Goal: Information Seeking & Learning: Compare options

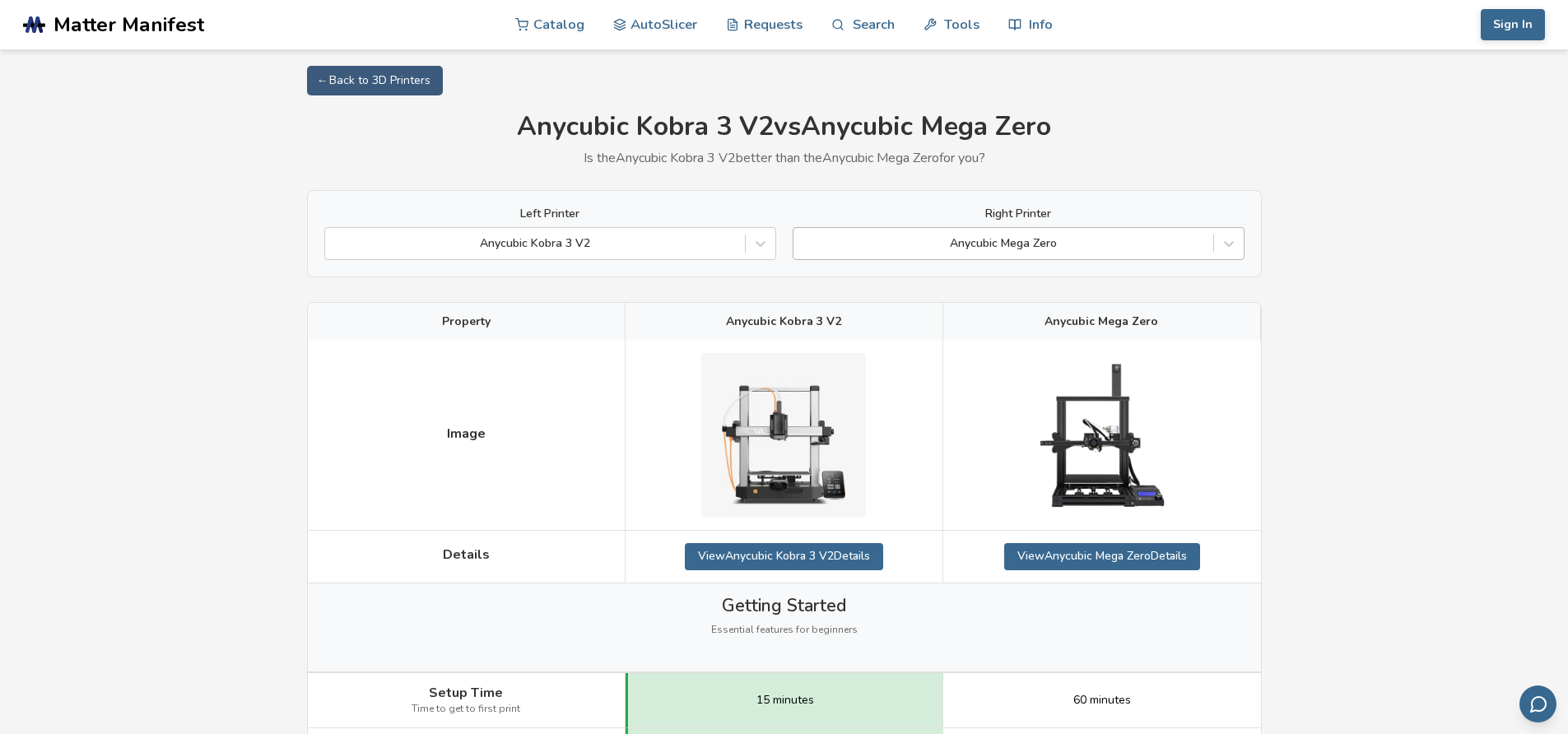
click at [978, 232] on div "Anycubic Mega Zero" at bounding box center [1003, 243] width 420 height 23
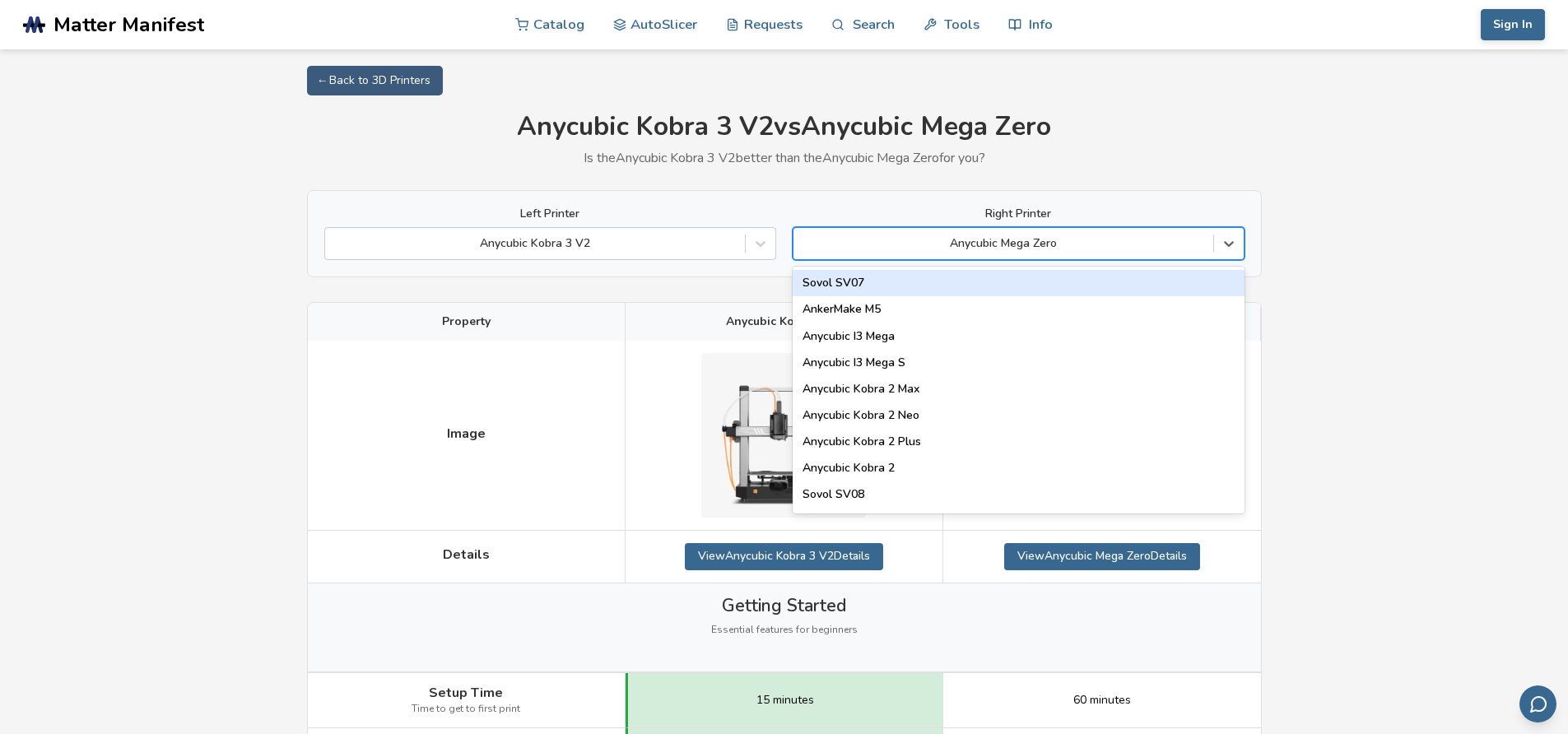
click at [975, 241] on div at bounding box center [1003, 244] width 404 height 17
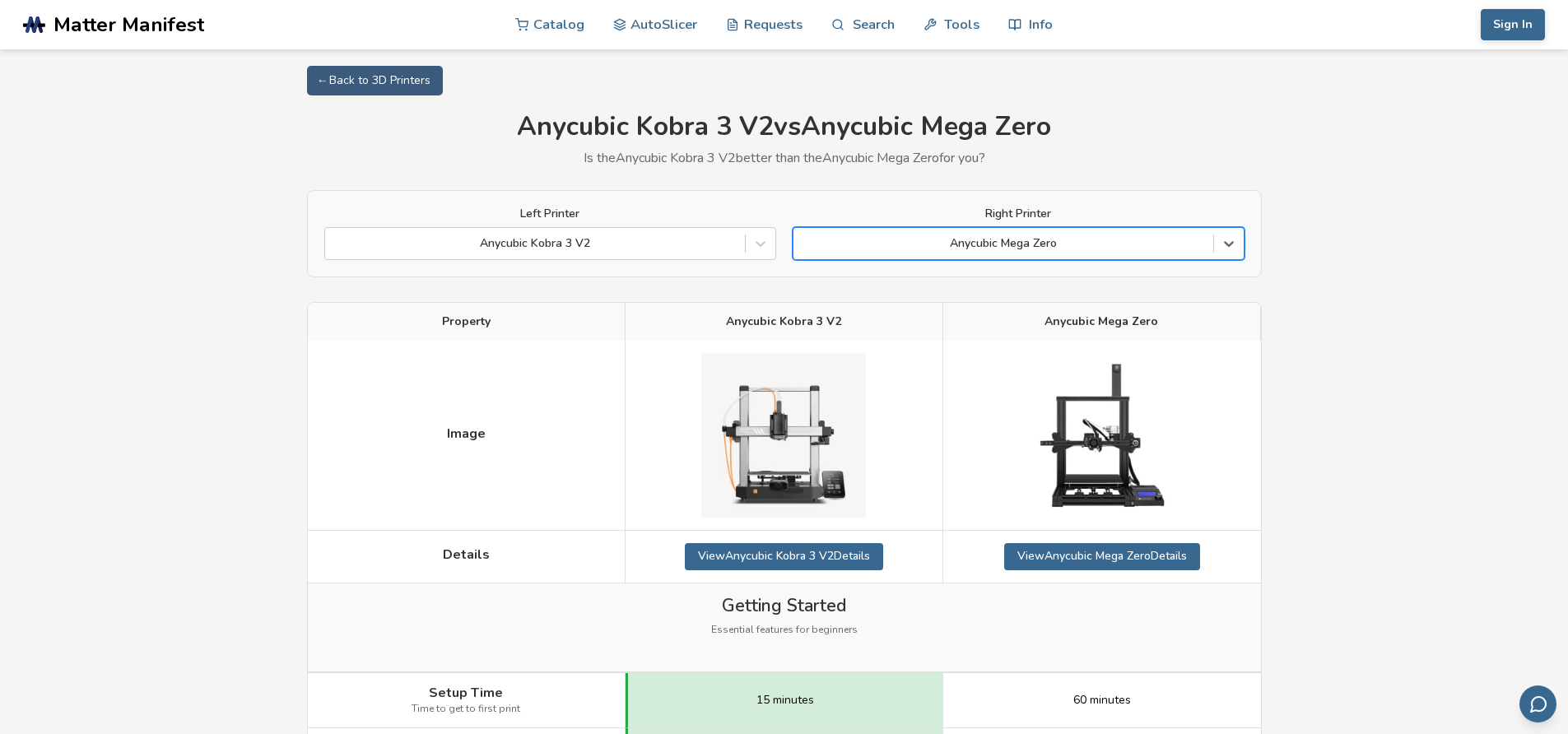
click at [975, 241] on div at bounding box center [1003, 244] width 404 height 17
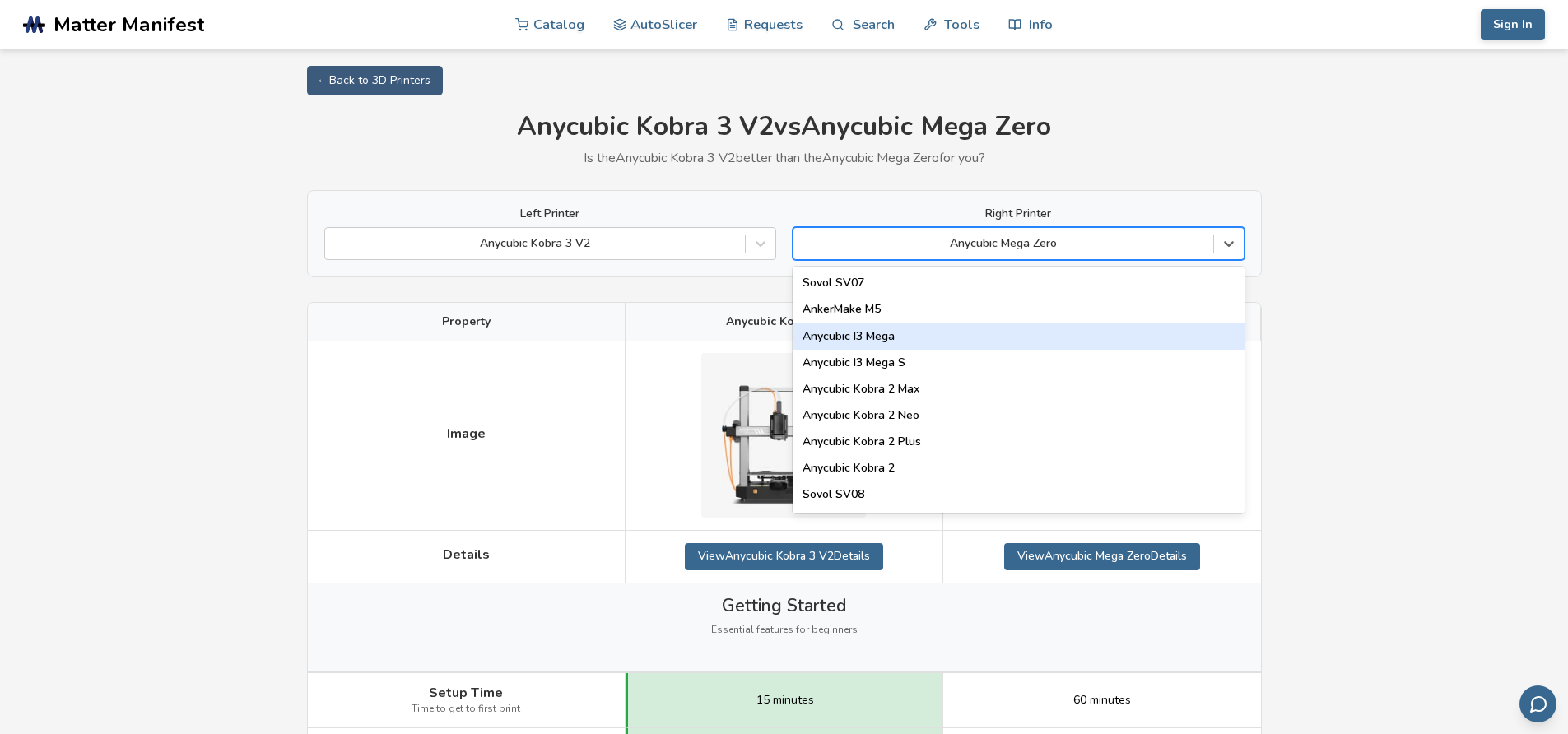
click at [897, 336] on div "Anycubic I3 Mega" at bounding box center [1019, 336] width 452 height 27
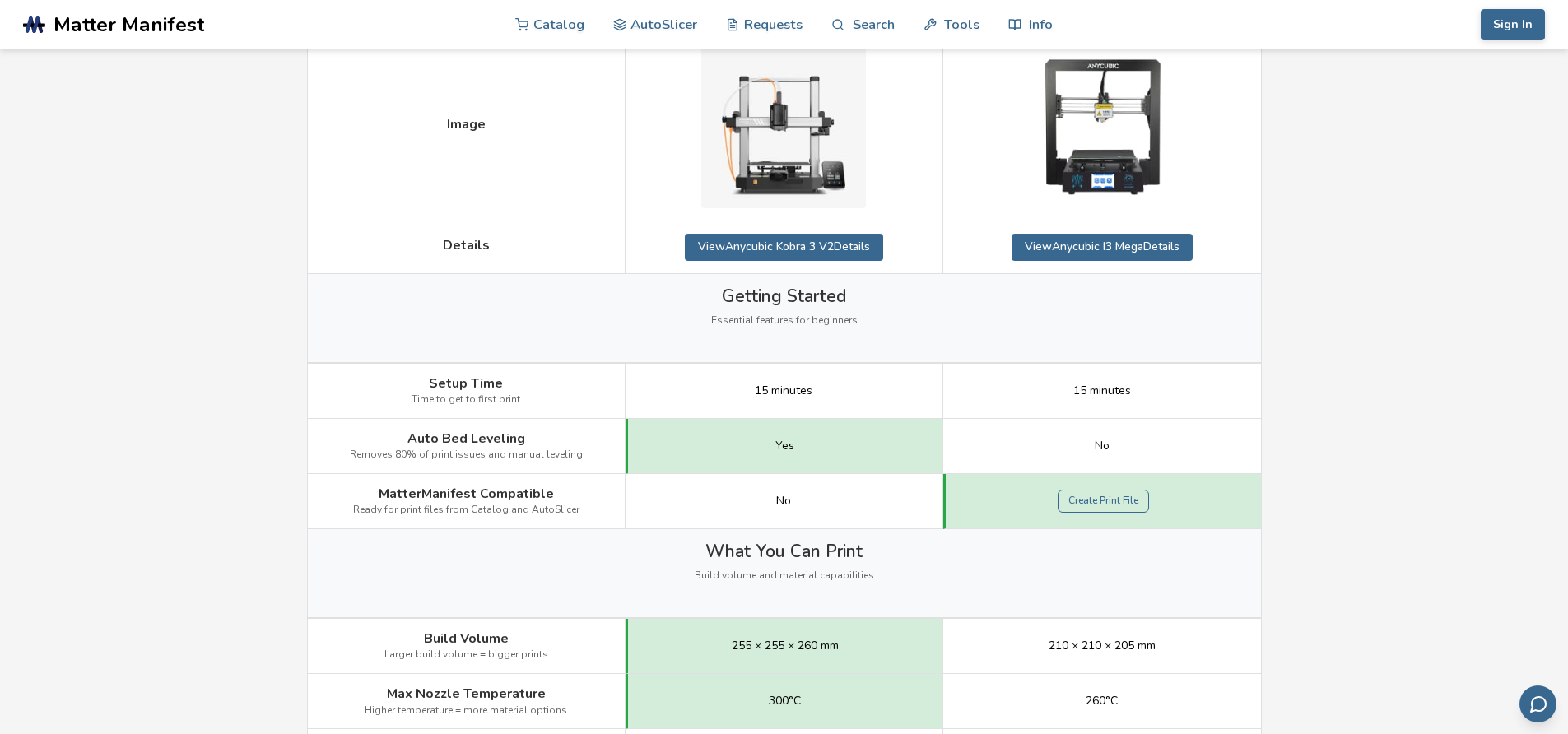
scroll to position [88, 0]
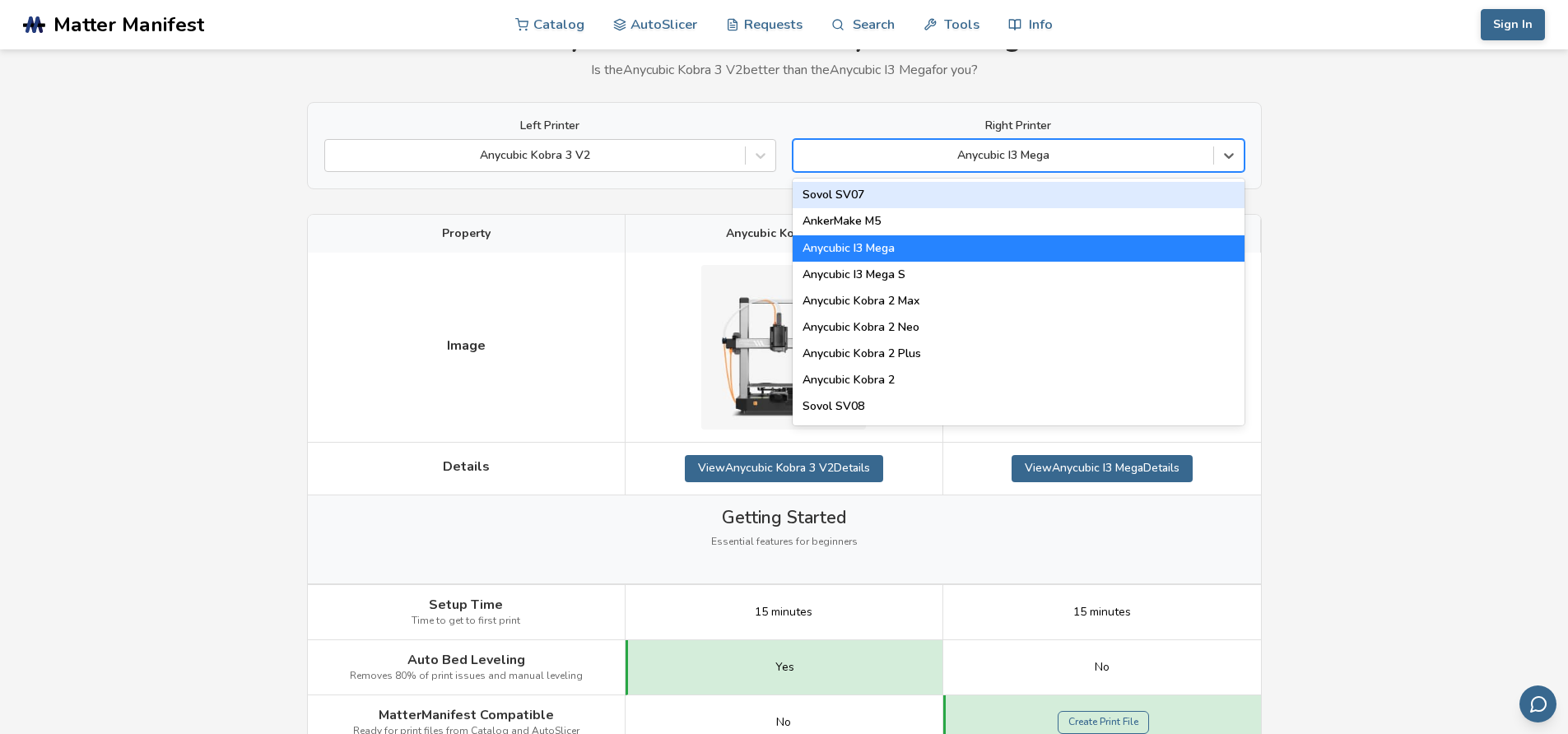
click at [1042, 161] on div at bounding box center [1003, 156] width 404 height 17
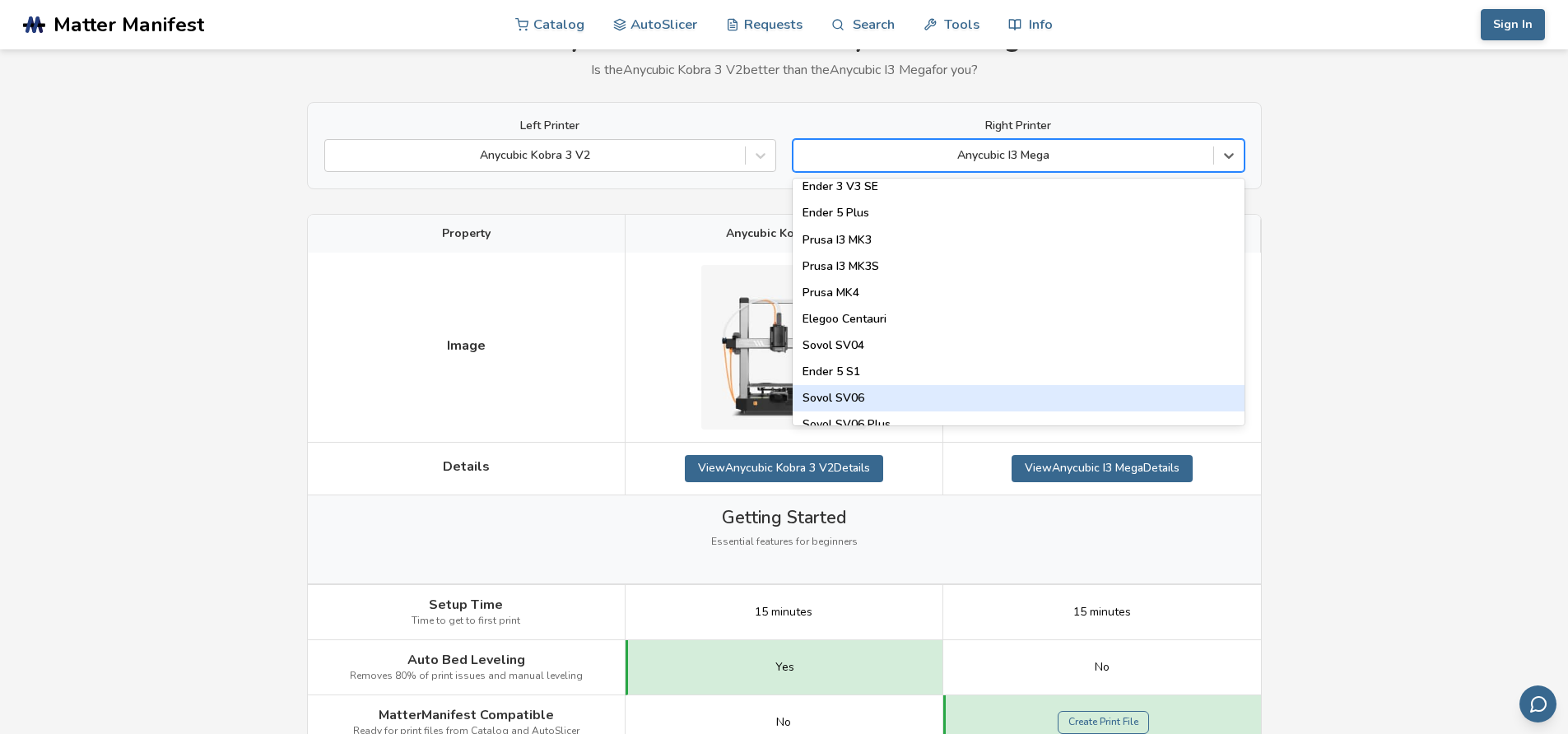
scroll to position [560, 0]
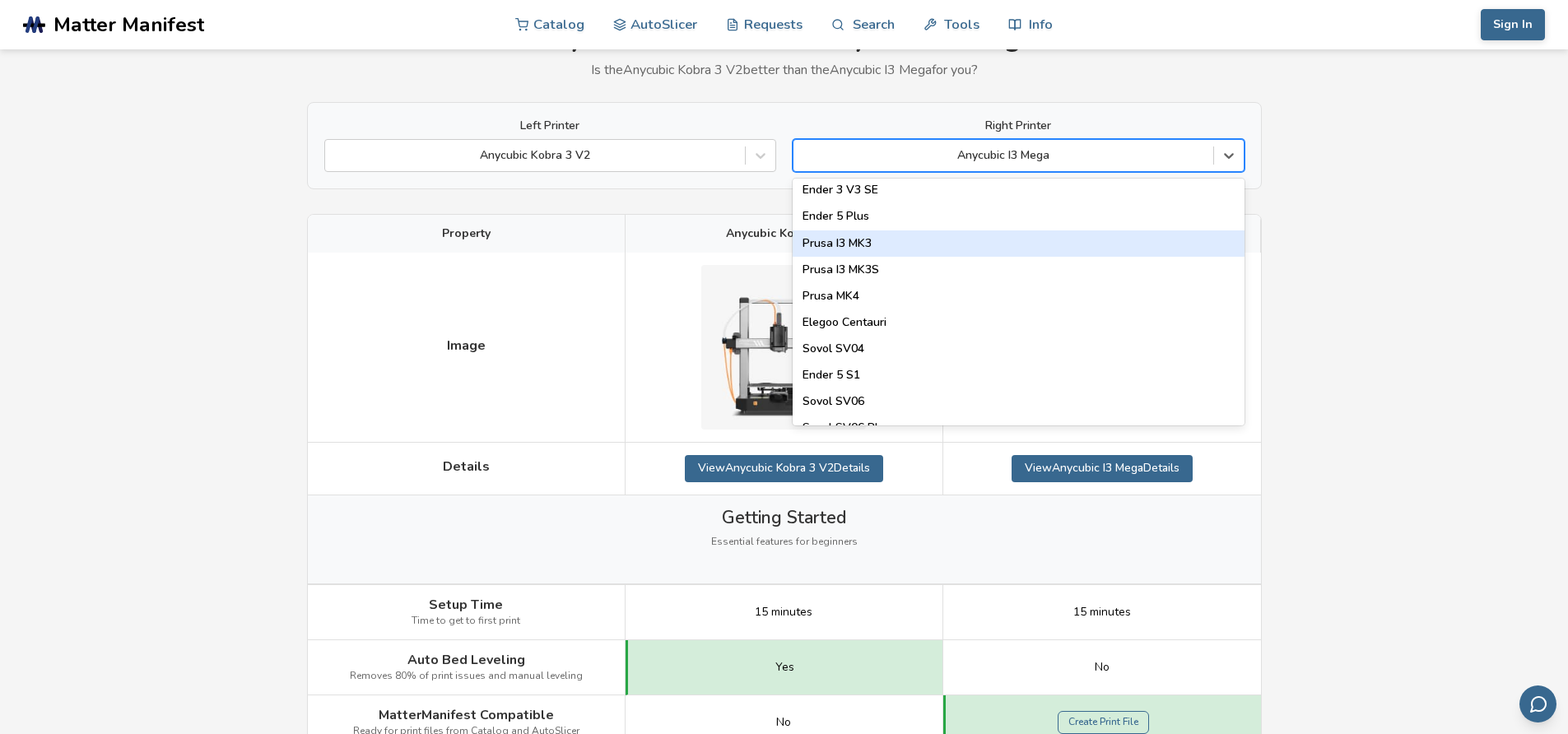
click at [882, 244] on div "Prusa I3 MK3" at bounding box center [1019, 243] width 452 height 27
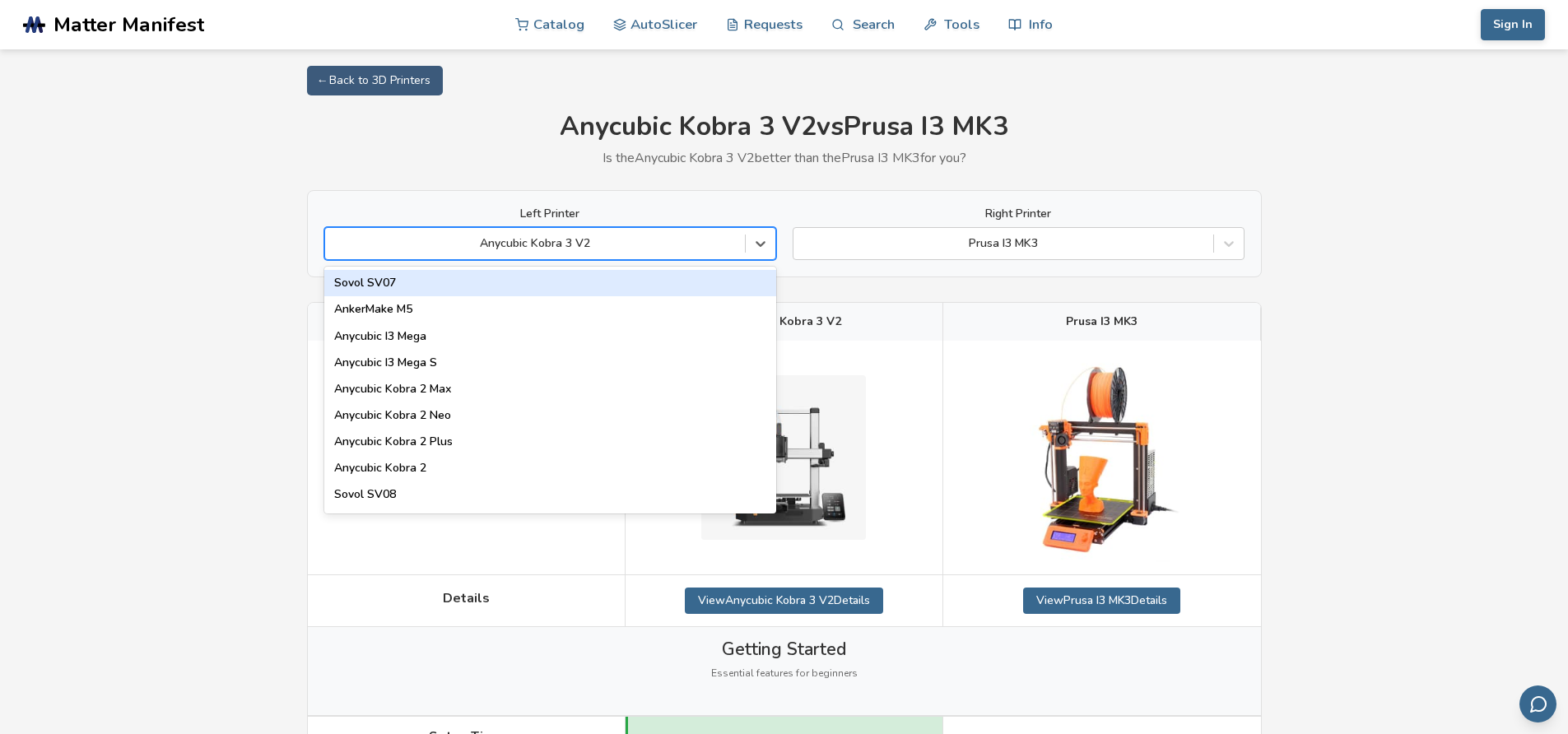
click at [560, 255] on div "Anycubic Kobra 3 V2" at bounding box center [550, 244] width 452 height 33
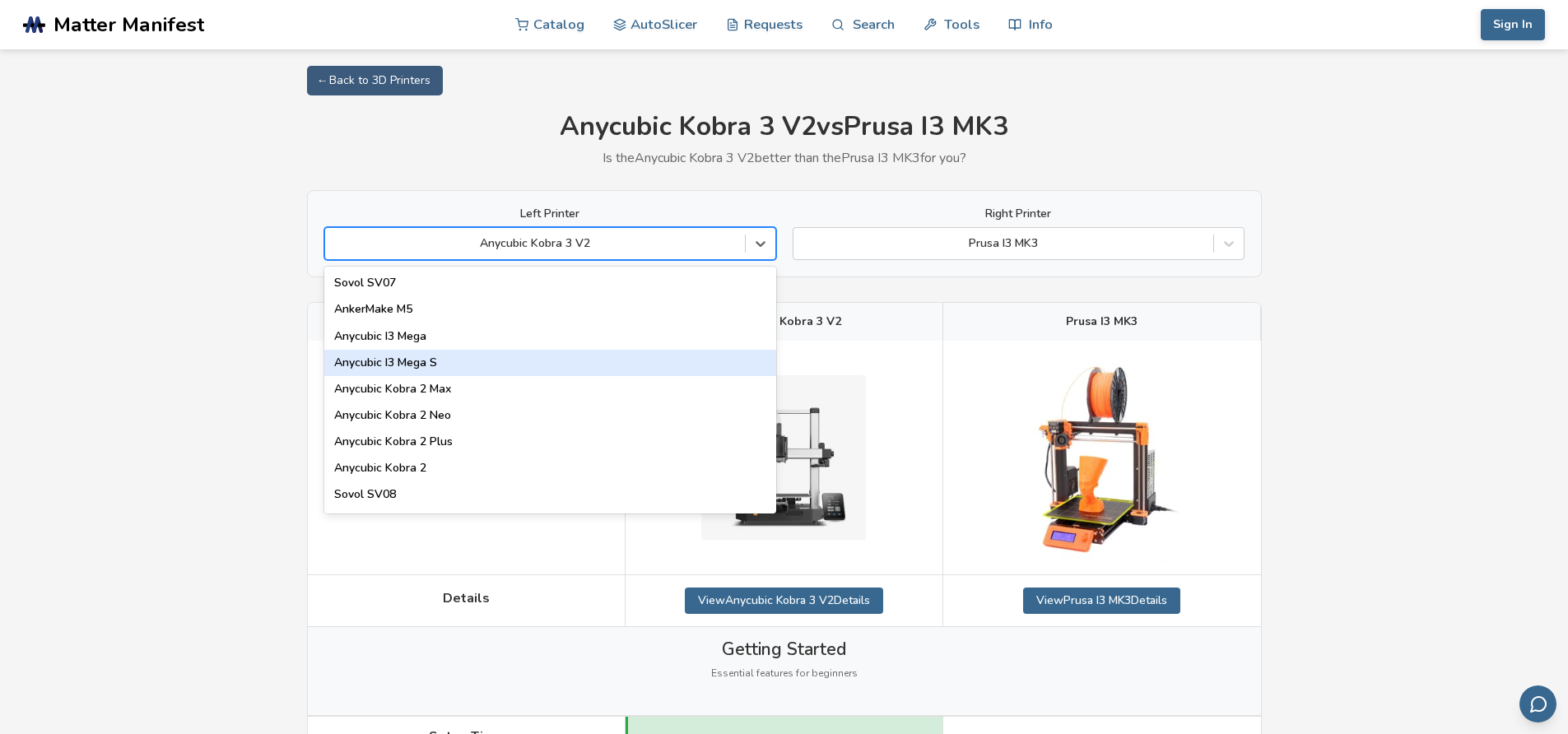
click at [446, 360] on div "Anycubic I3 Mega S" at bounding box center [550, 363] width 452 height 27
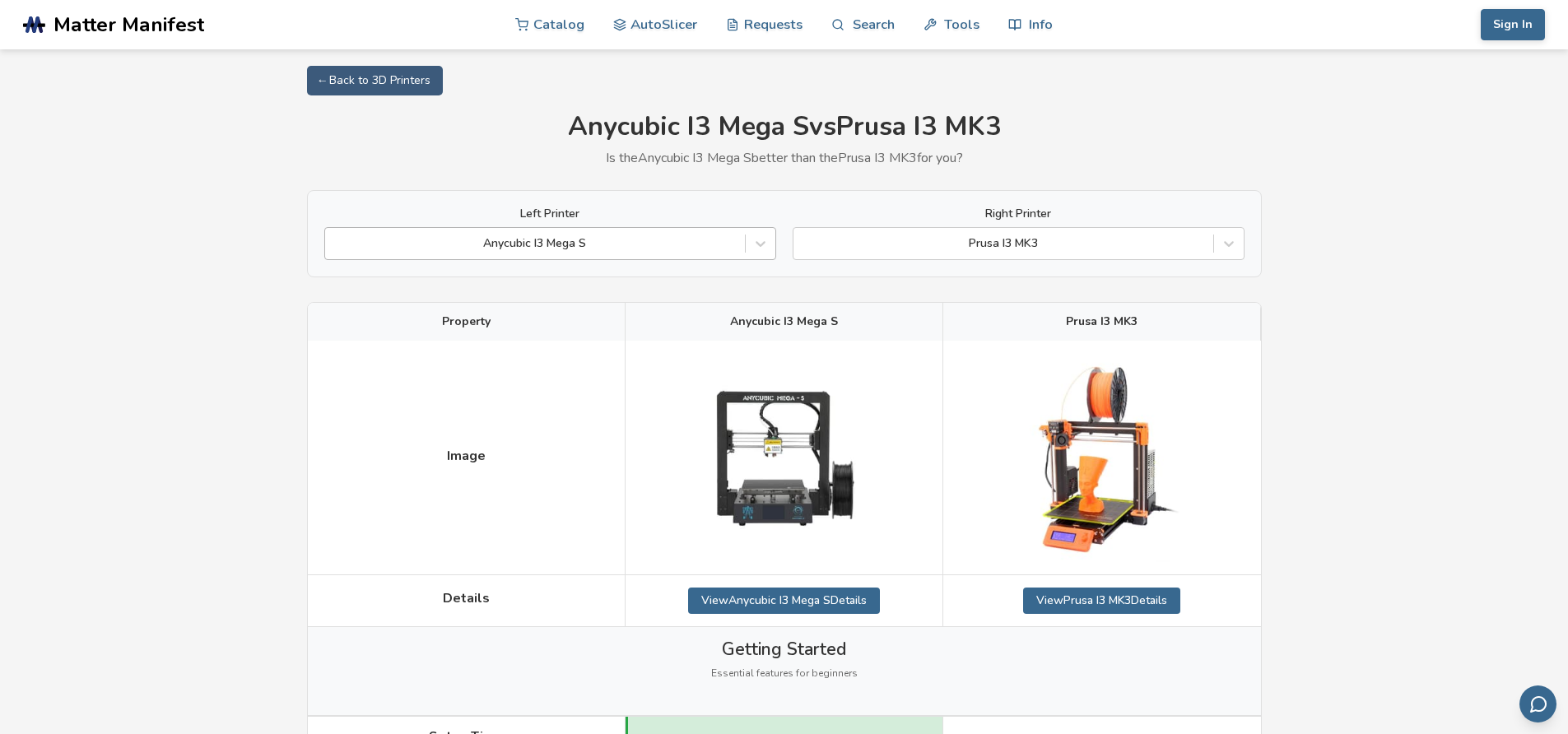
click at [629, 244] on div at bounding box center [535, 244] width 404 height 17
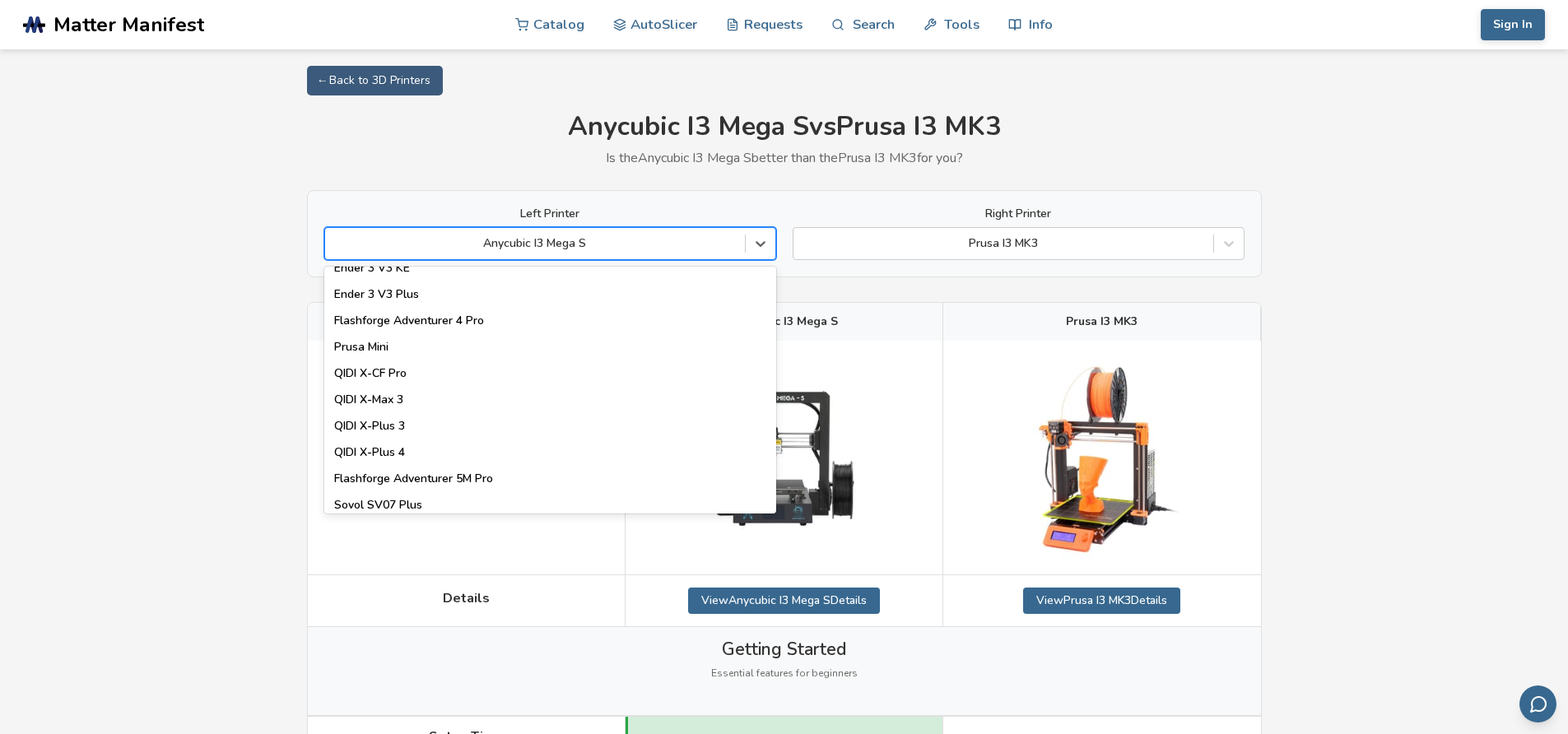
scroll to position [1753, 0]
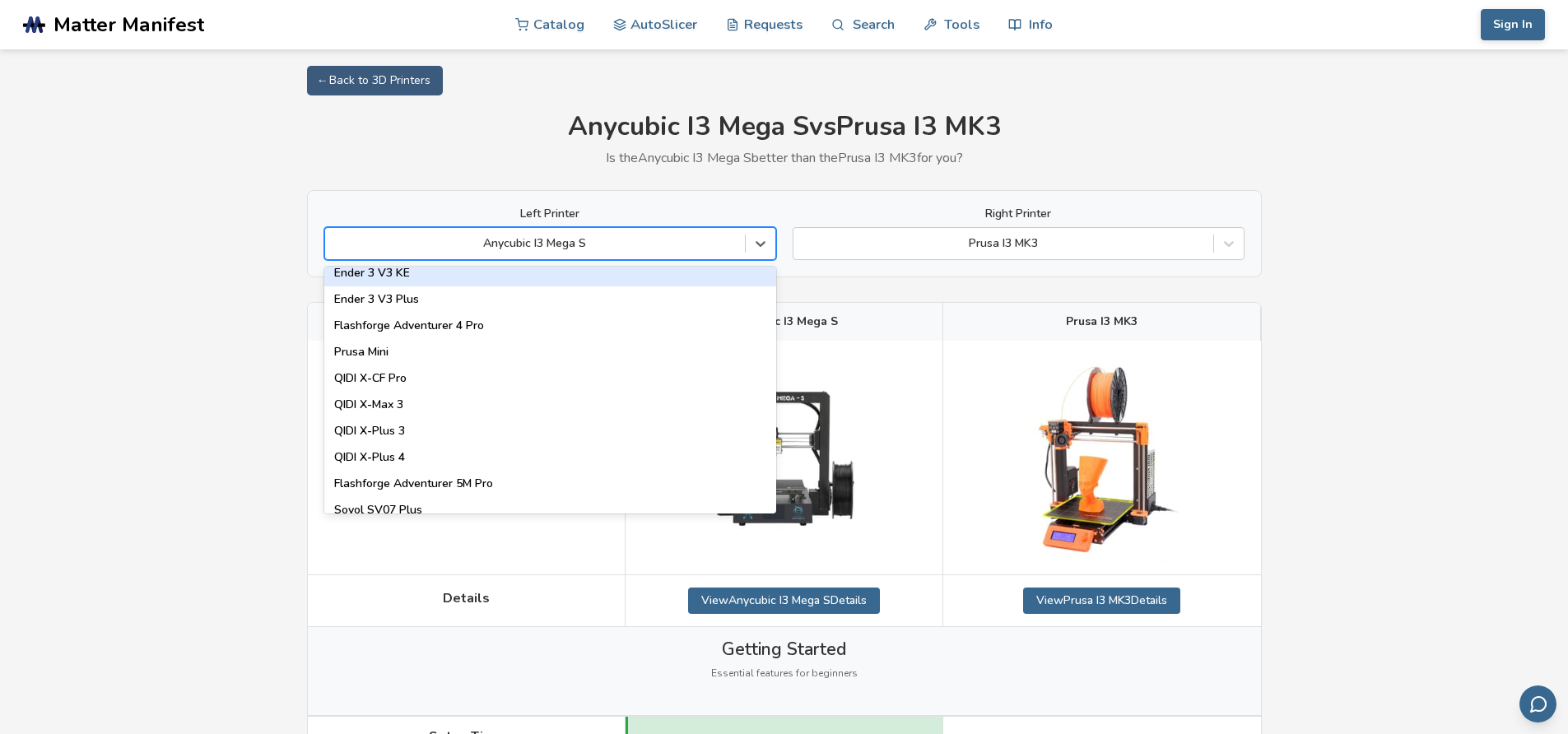
click at [469, 254] on div "Anycubic I3 Mega S" at bounding box center [535, 243] width 420 height 23
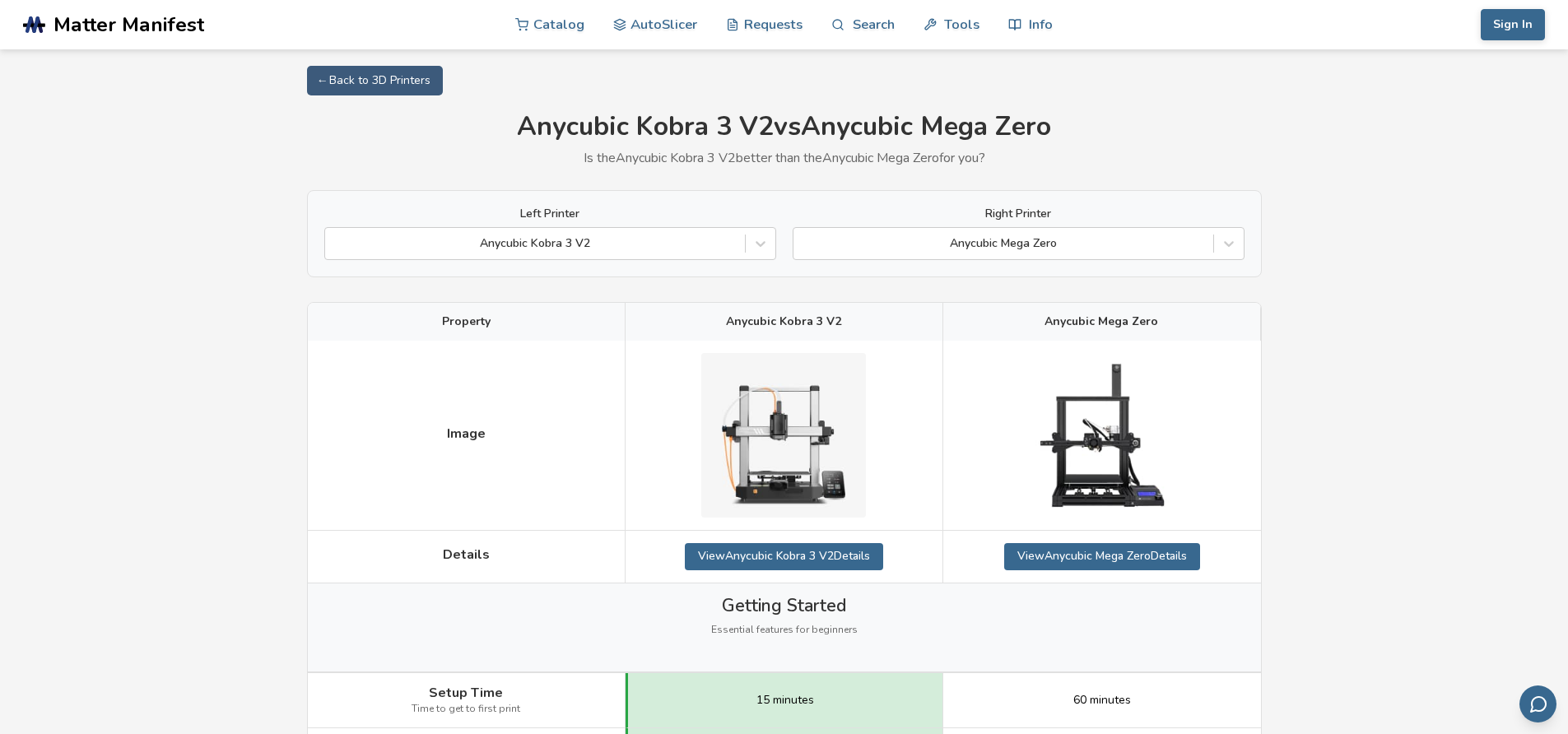
click at [933, 249] on div at bounding box center [1003, 244] width 404 height 17
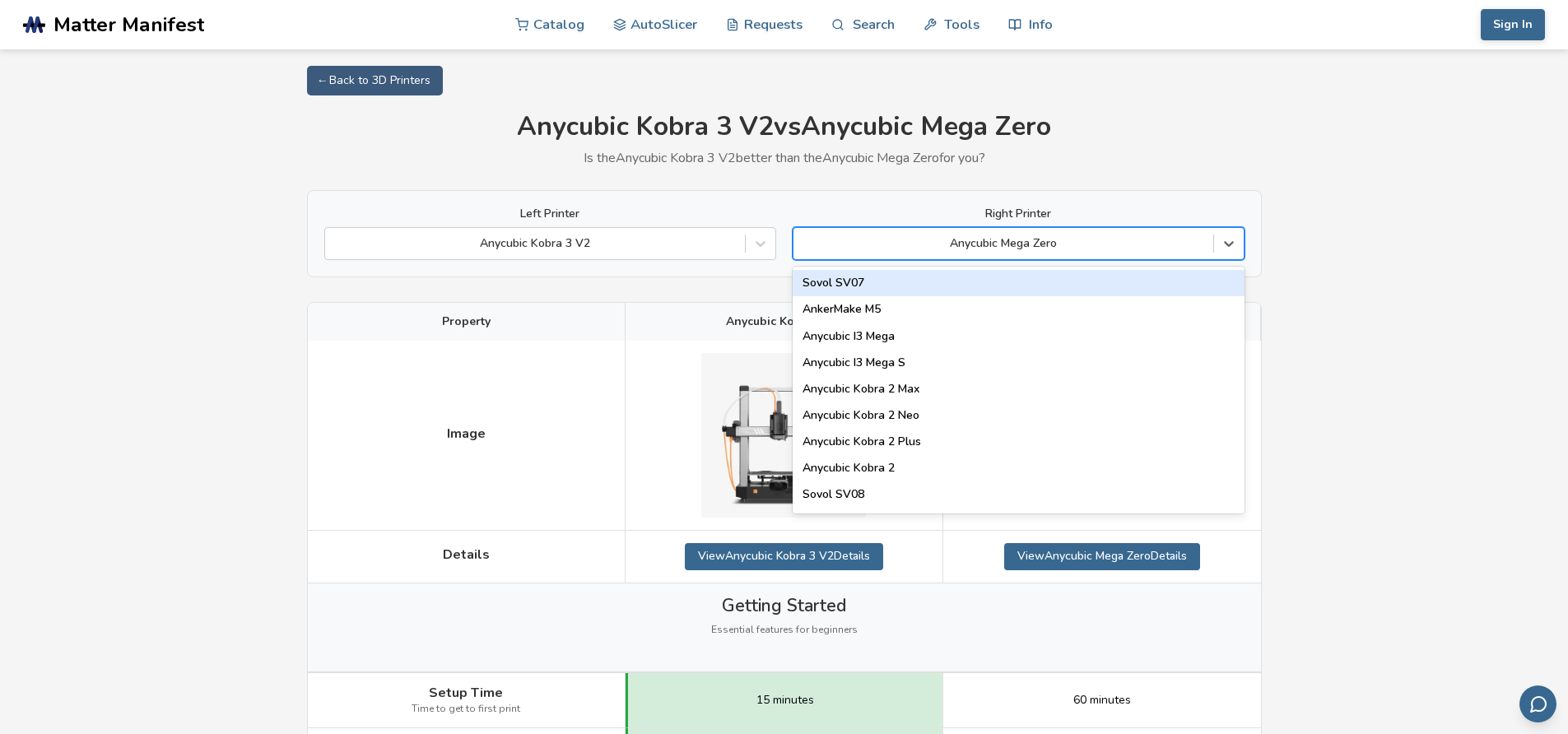
click at [933, 249] on div at bounding box center [1003, 244] width 404 height 17
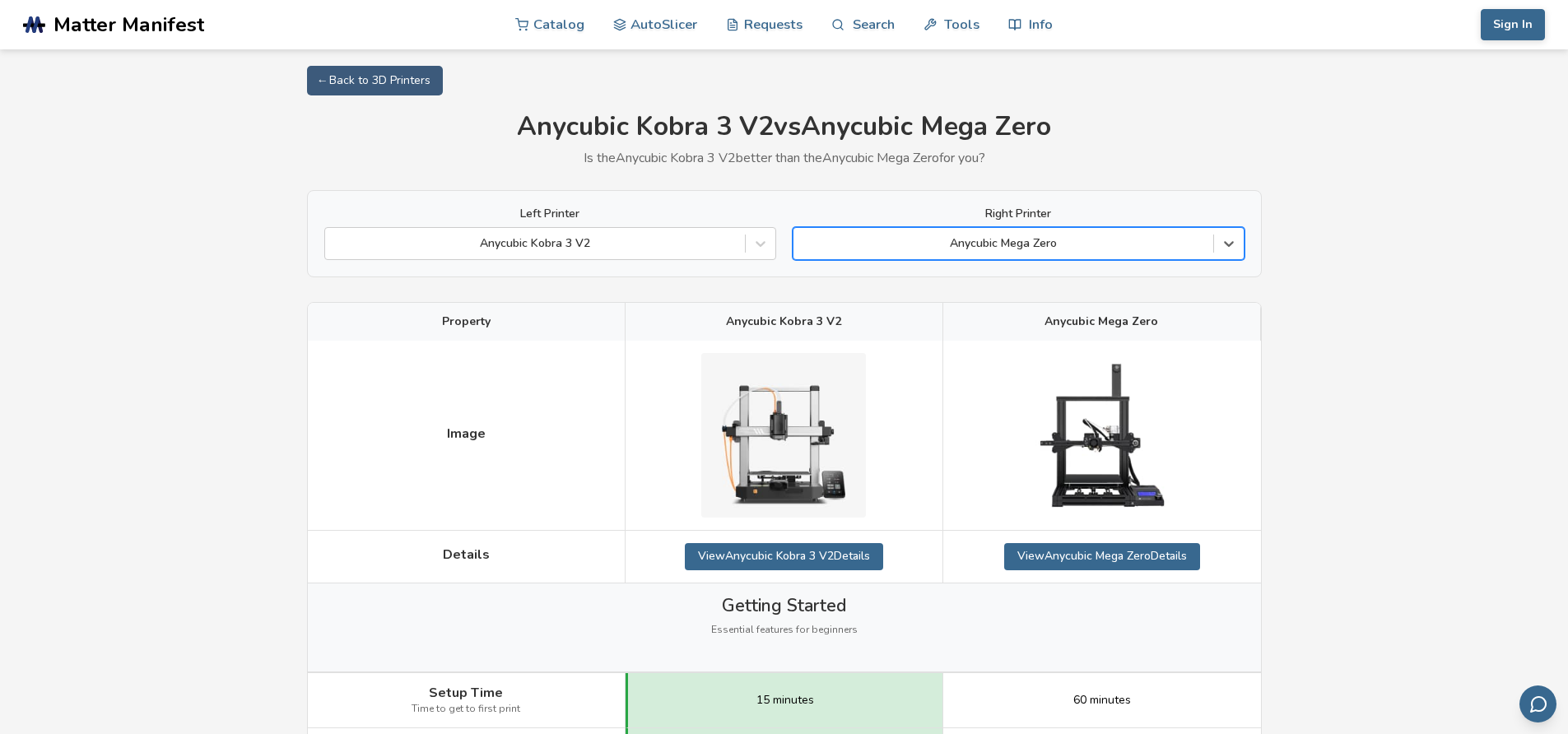
click at [933, 249] on div at bounding box center [1003, 244] width 404 height 17
click at [843, 205] on div "Left Printer Anycubic Kobra 3 V2 Right Printer Anycubic Mega Zero" at bounding box center [784, 233] width 955 height 87
click at [994, 252] on div "Anycubic Mega Zero" at bounding box center [1003, 243] width 420 height 23
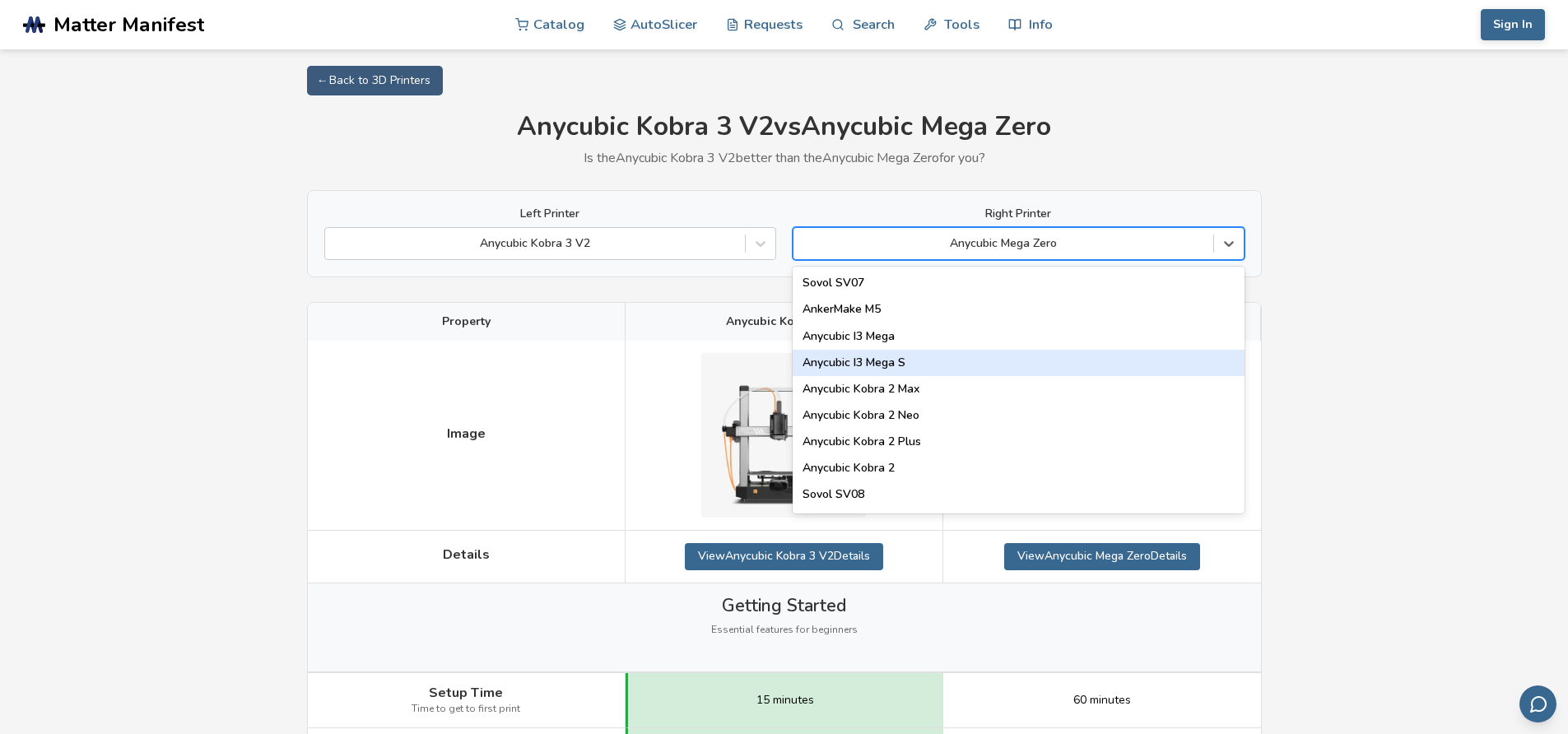
click at [918, 365] on div "Anycubic I3 Mega S" at bounding box center [1019, 363] width 452 height 27
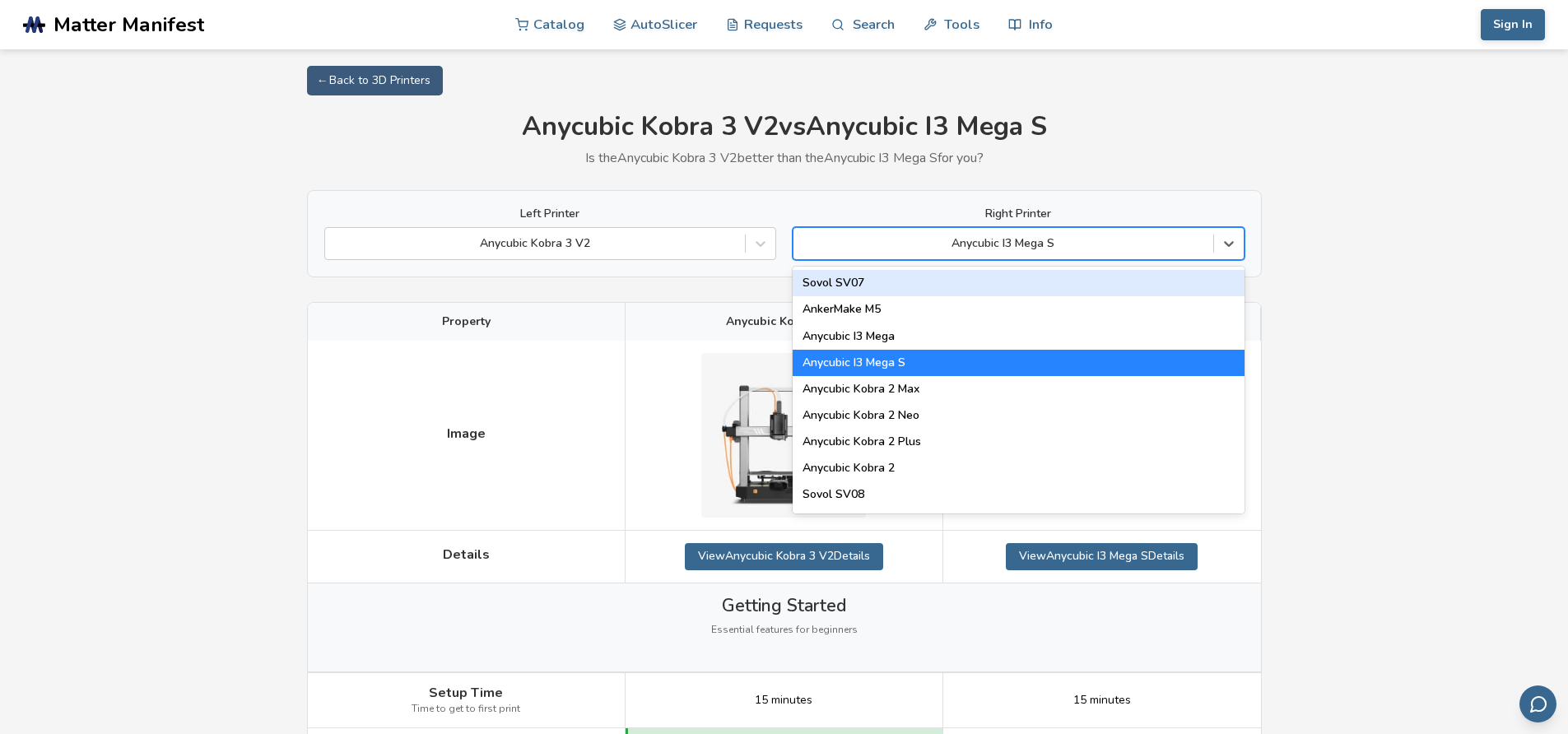
click at [1000, 241] on div at bounding box center [1003, 244] width 404 height 17
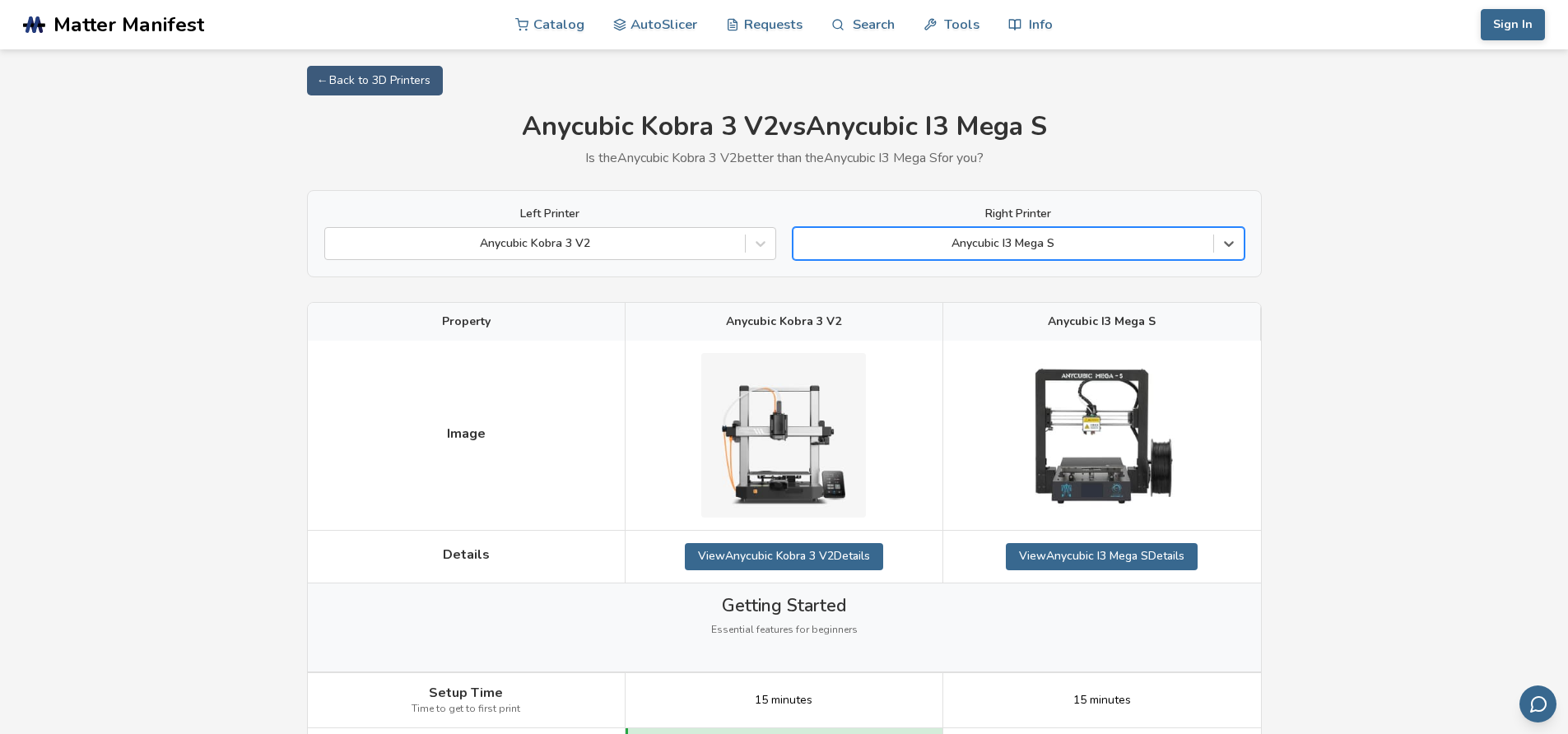
click at [973, 229] on div "Anycubic I3 Mega S" at bounding box center [1019, 244] width 452 height 33
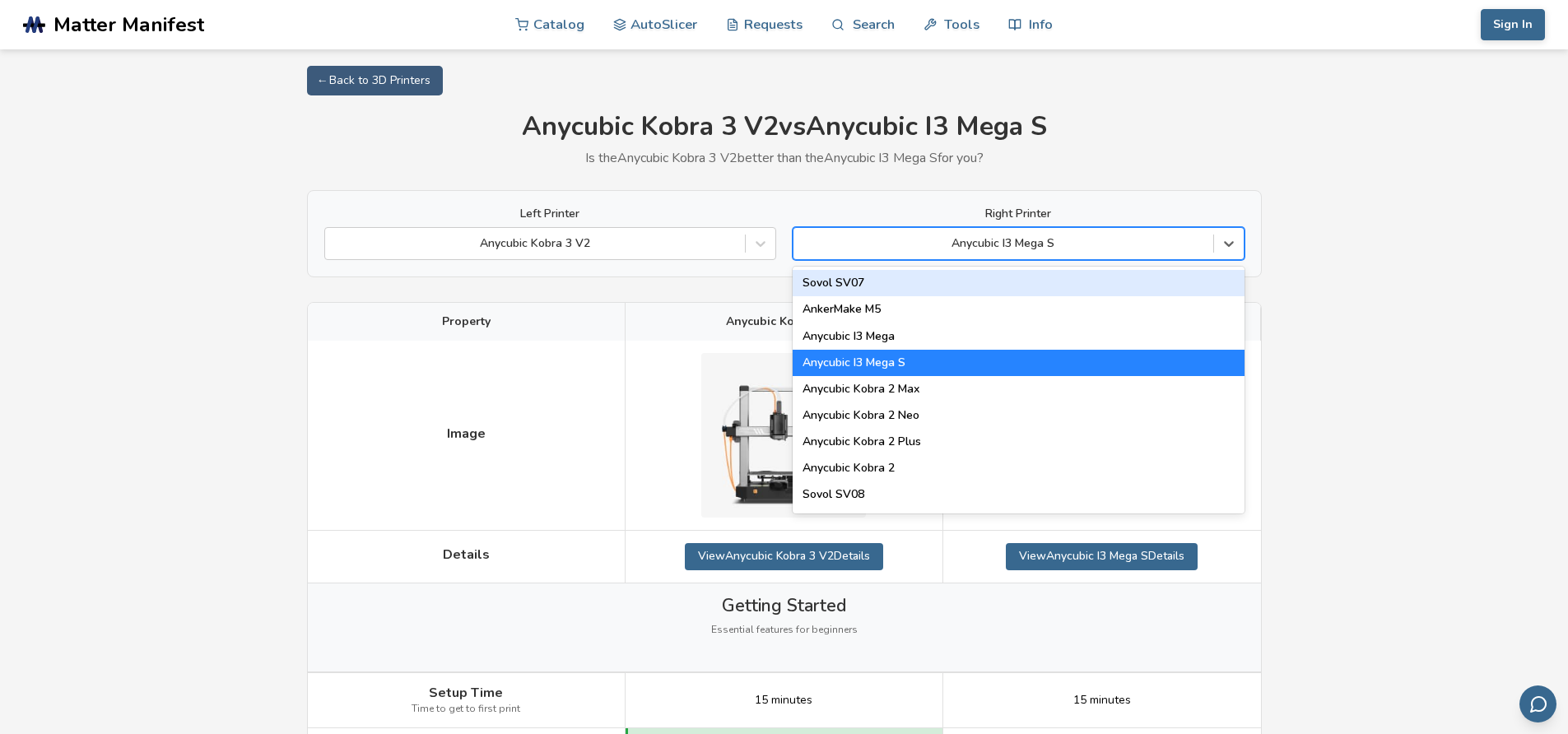
click at [1022, 238] on div at bounding box center [1003, 244] width 404 height 17
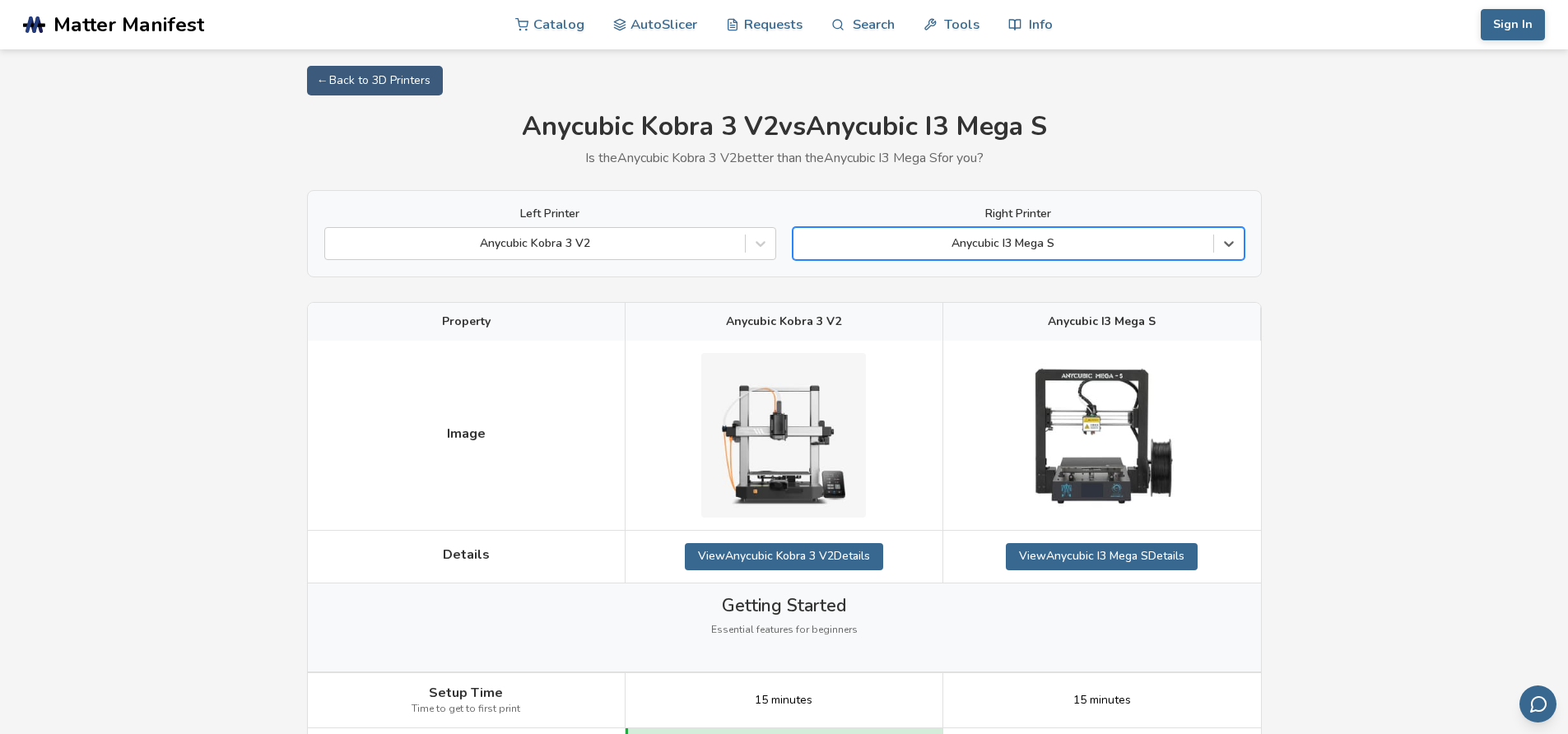
click at [1020, 248] on div at bounding box center [1003, 244] width 404 height 17
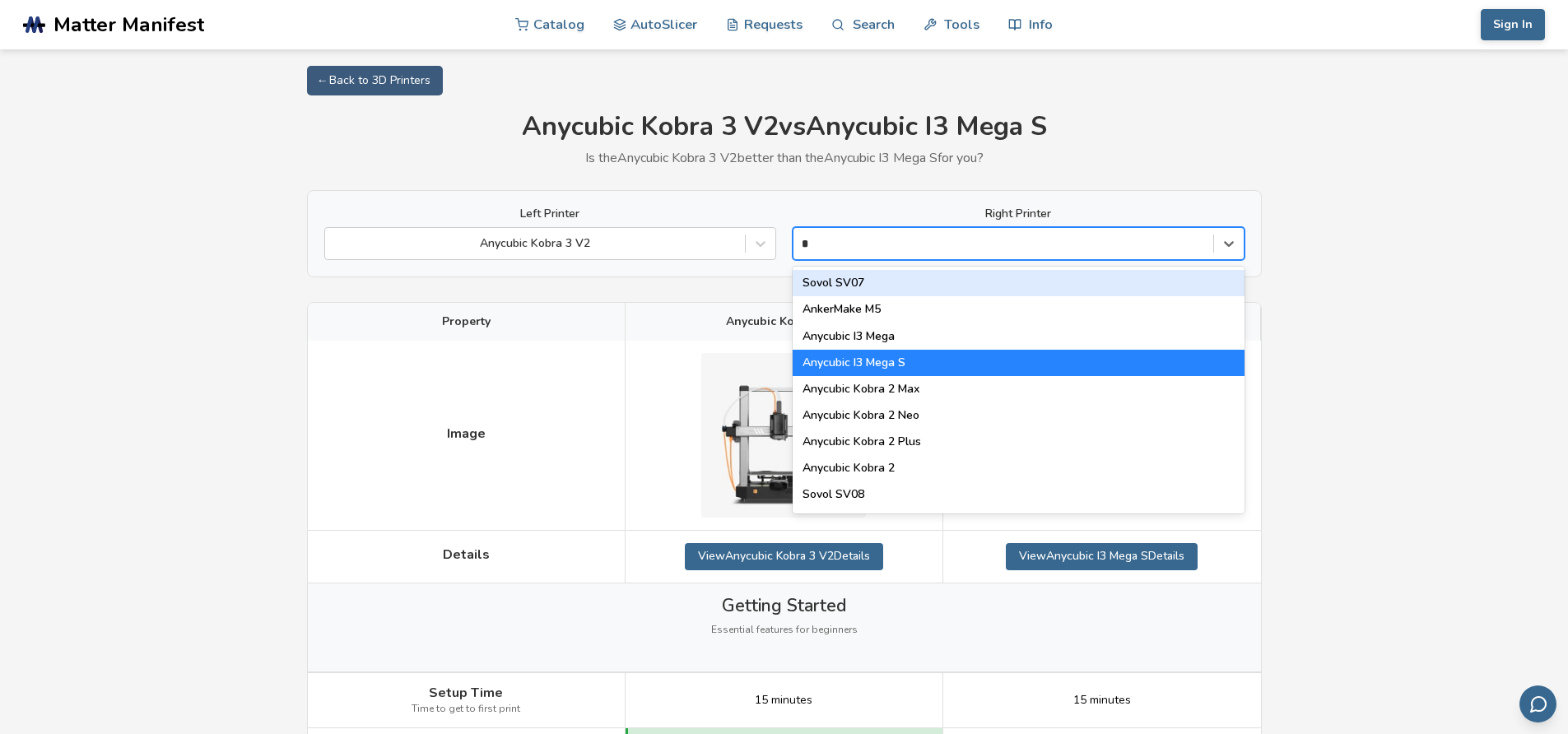
type input "*"
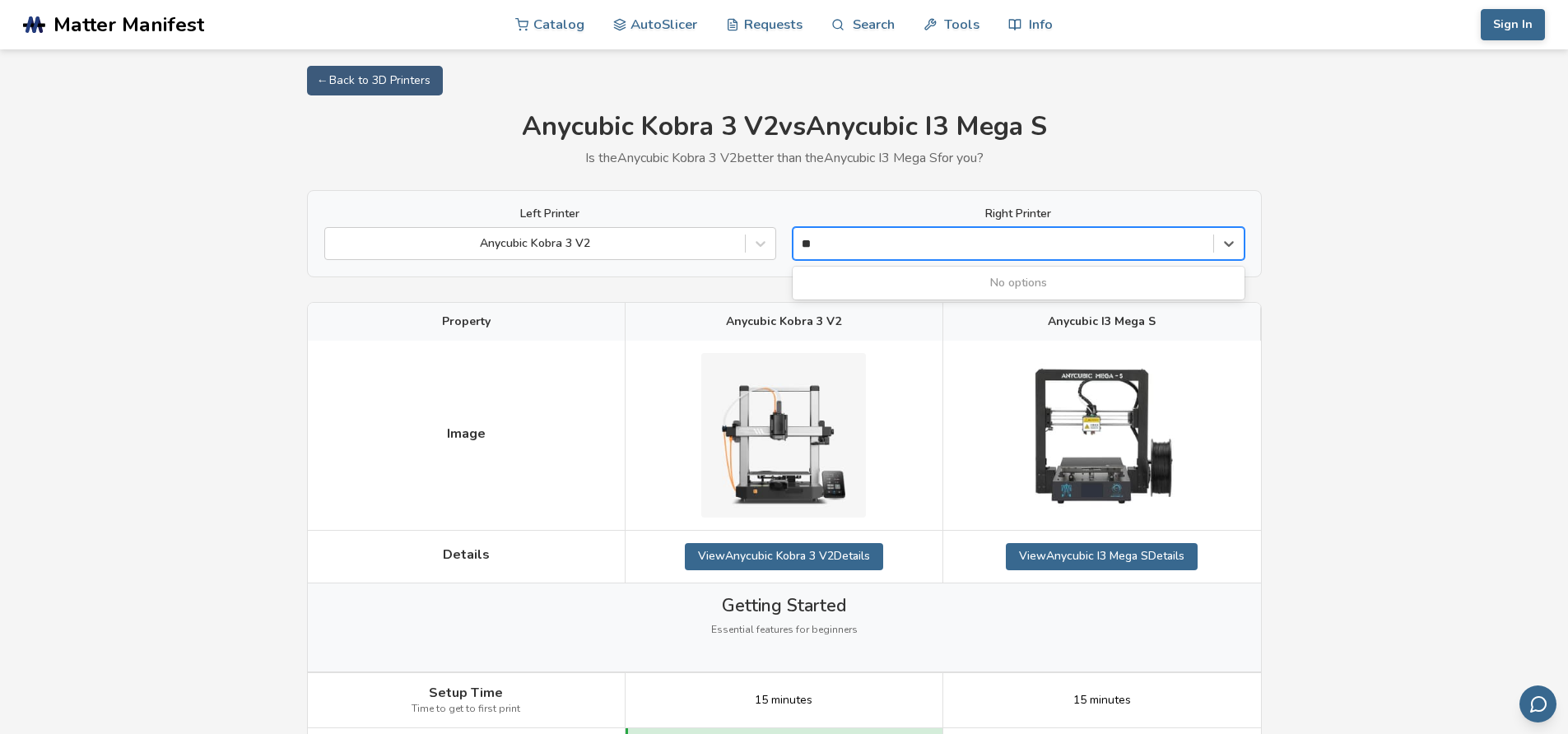
type input "*"
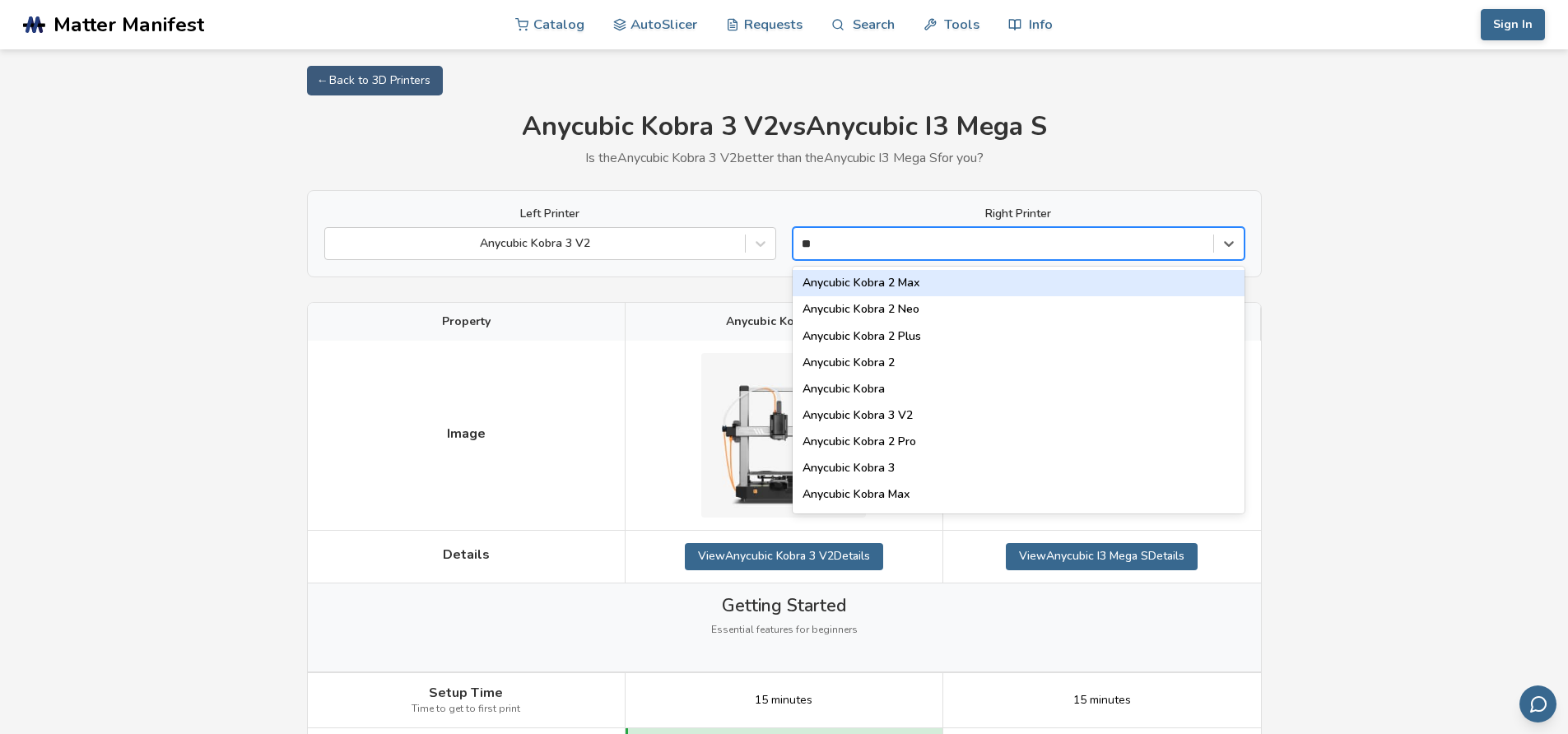
type input "*"
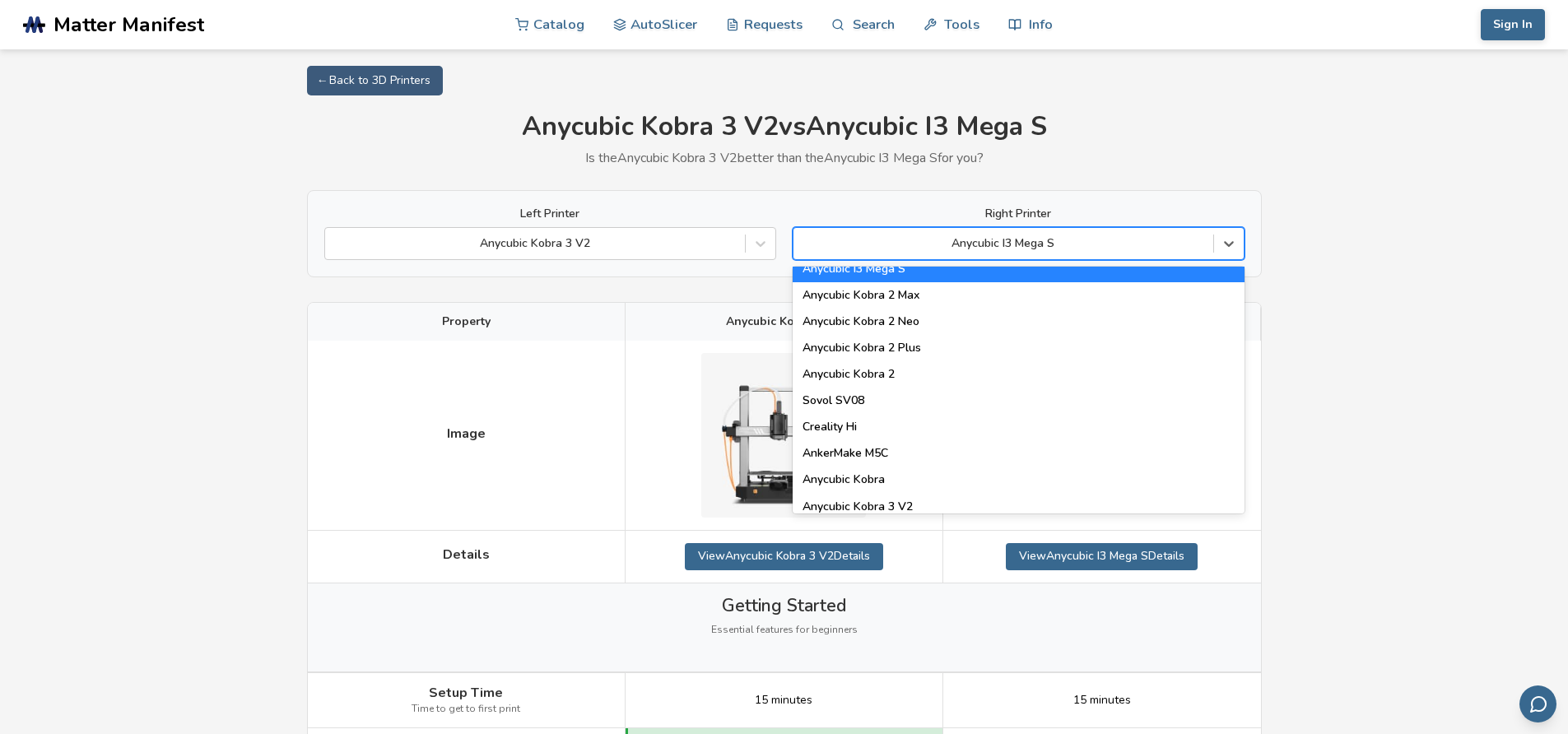
scroll to position [153, 0]
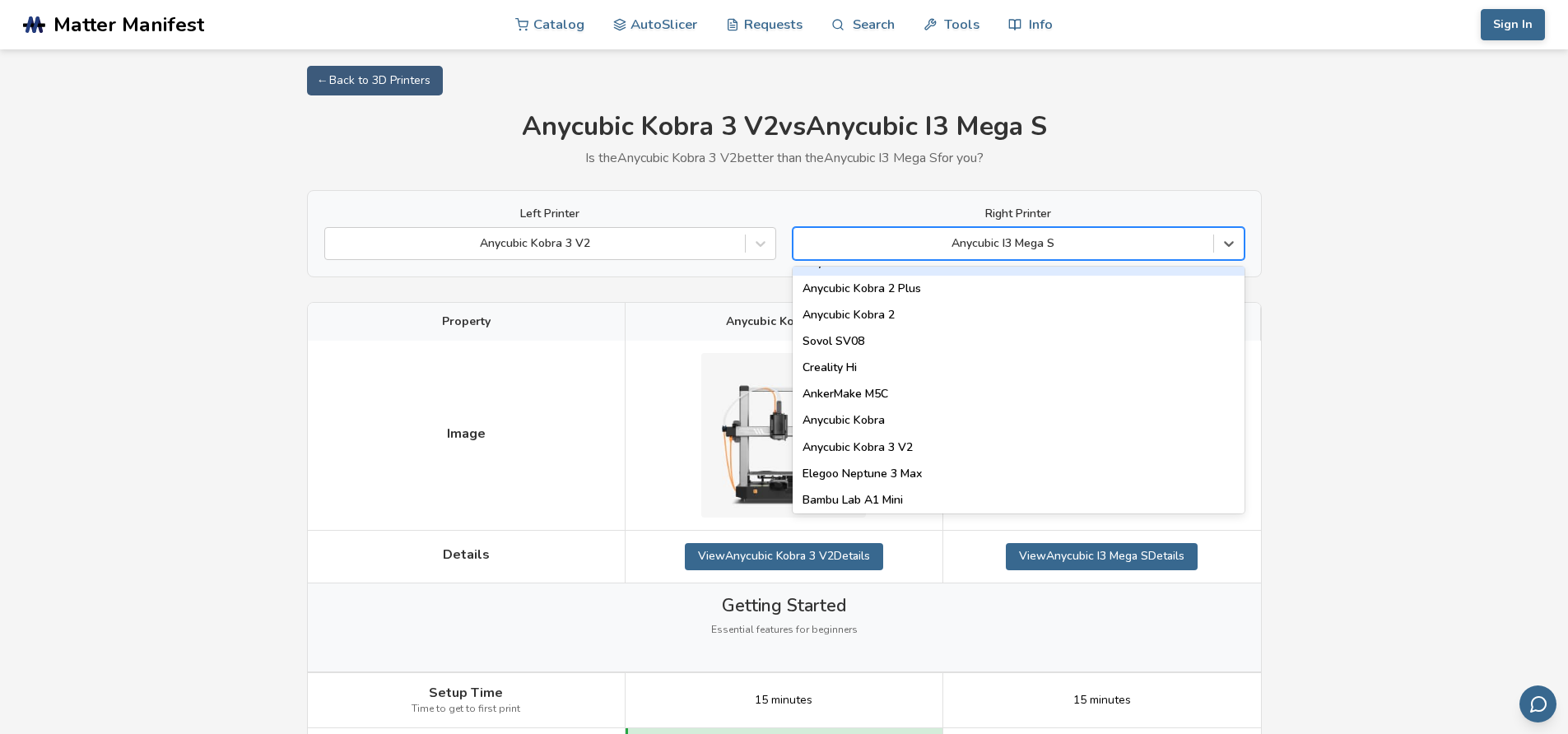
click at [868, 203] on div "Left Printer Anycubic Kobra 3 V2 Right Printer Anycubic Kobra 2 Neo, 6 of 89. 8…" at bounding box center [784, 233] width 955 height 87
